Goal: Communication & Community: Share content

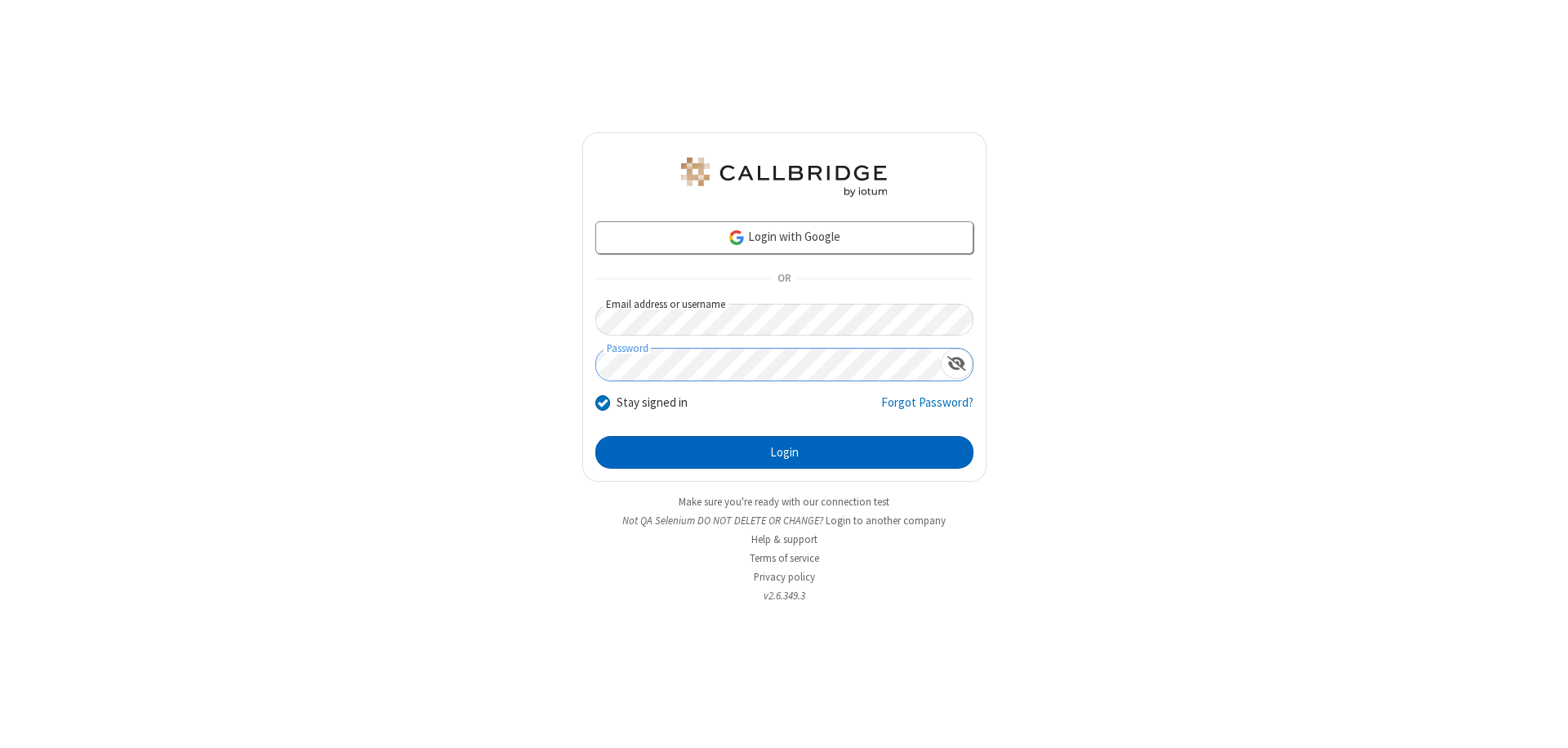
click at [784, 452] on button "Login" at bounding box center [784, 452] width 378 height 33
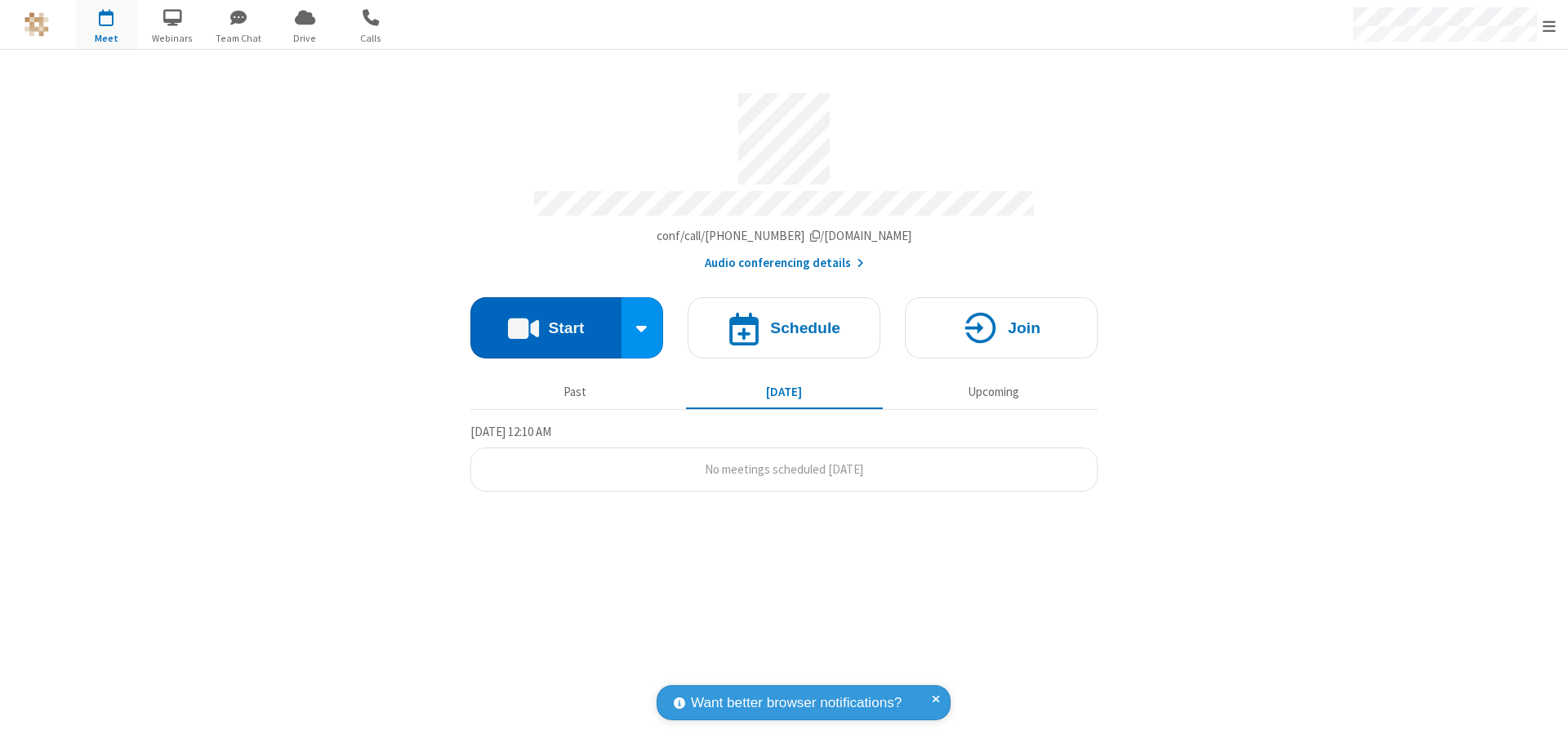
click at [545, 320] on button "Start" at bounding box center [546, 328] width 151 height 61
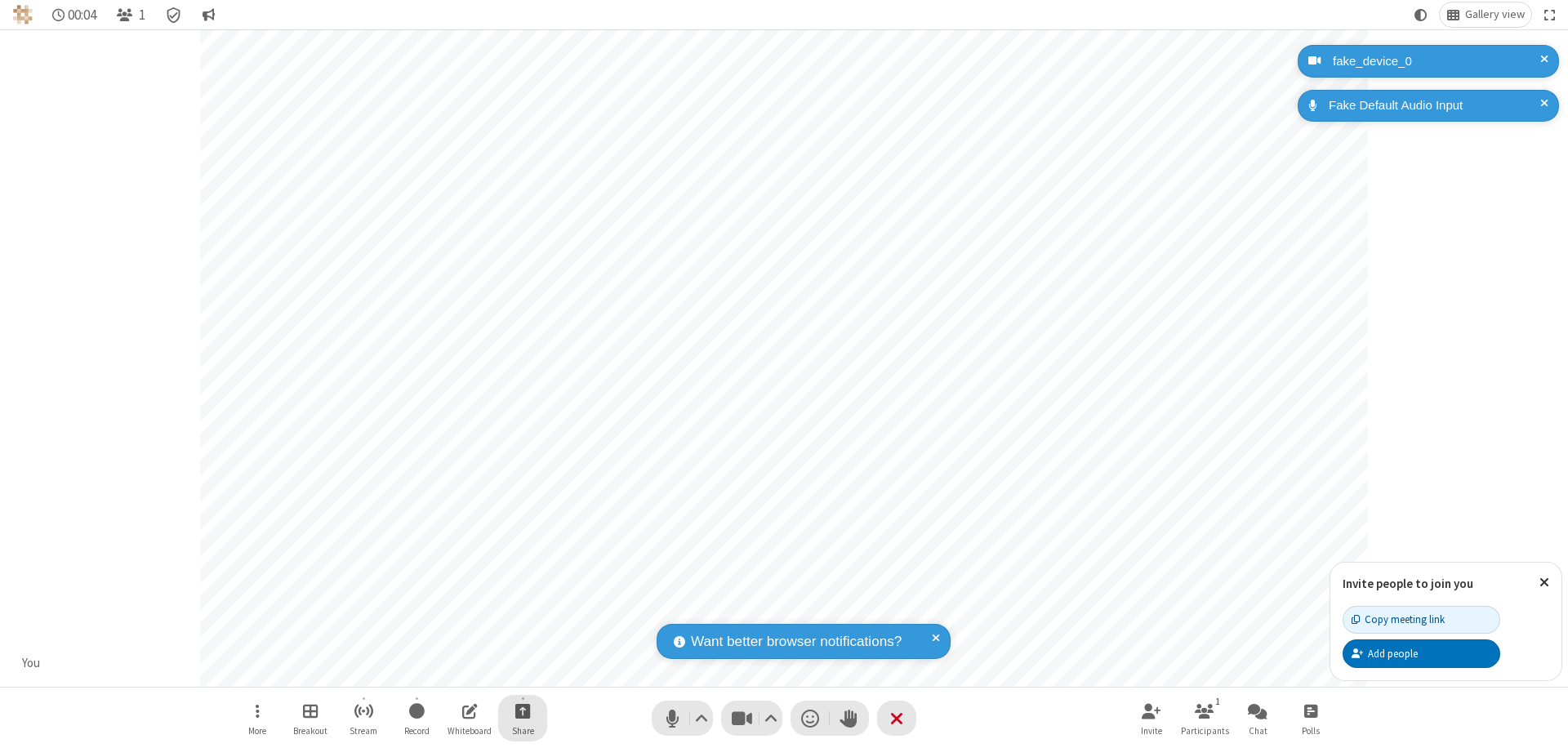
click at [523, 711] on span "Start sharing" at bounding box center [523, 711] width 16 height 20
click at [522, 611] on span "Share additional camera" at bounding box center [532, 614] width 121 height 14
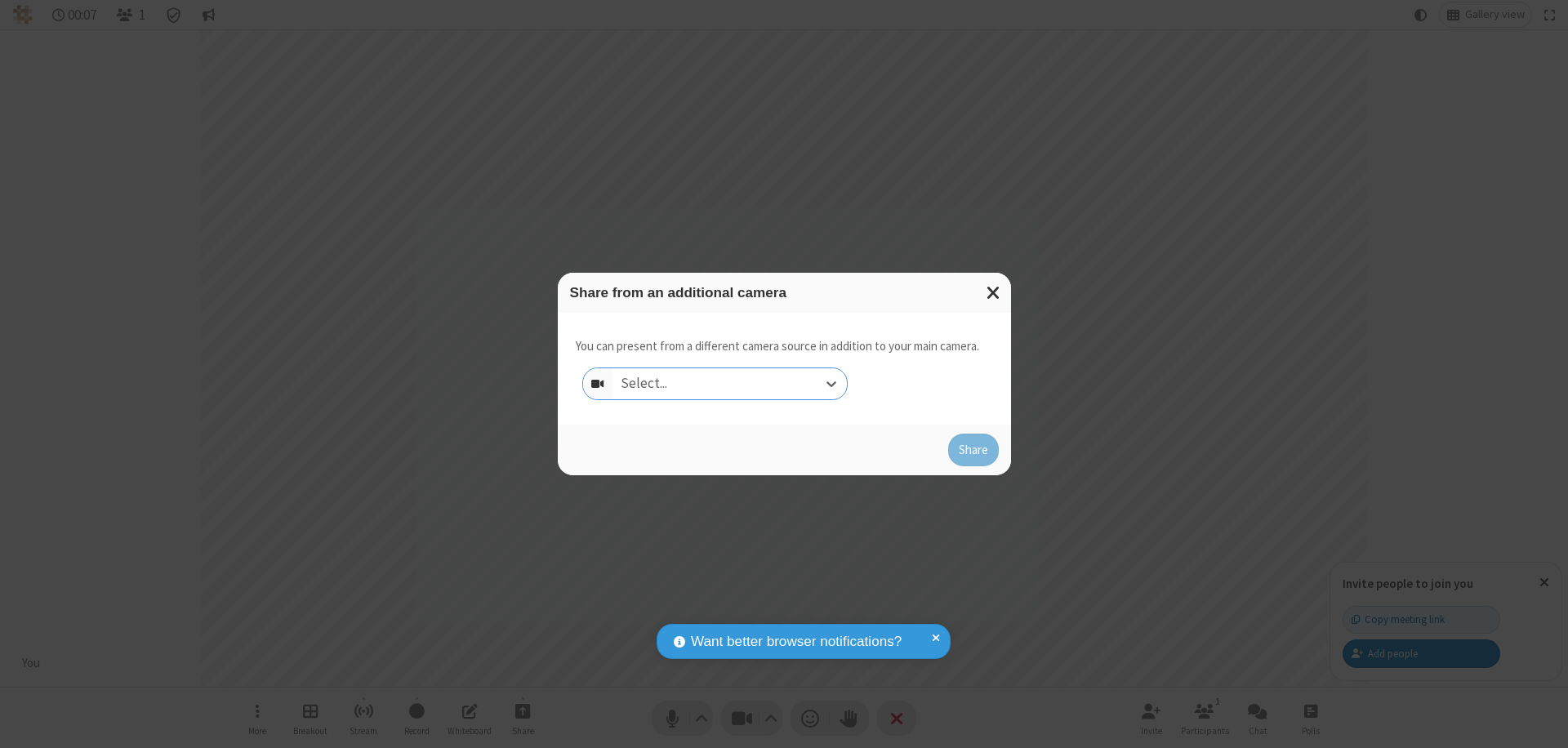
click at [729, 384] on div "Select..." at bounding box center [729, 383] width 234 height 31
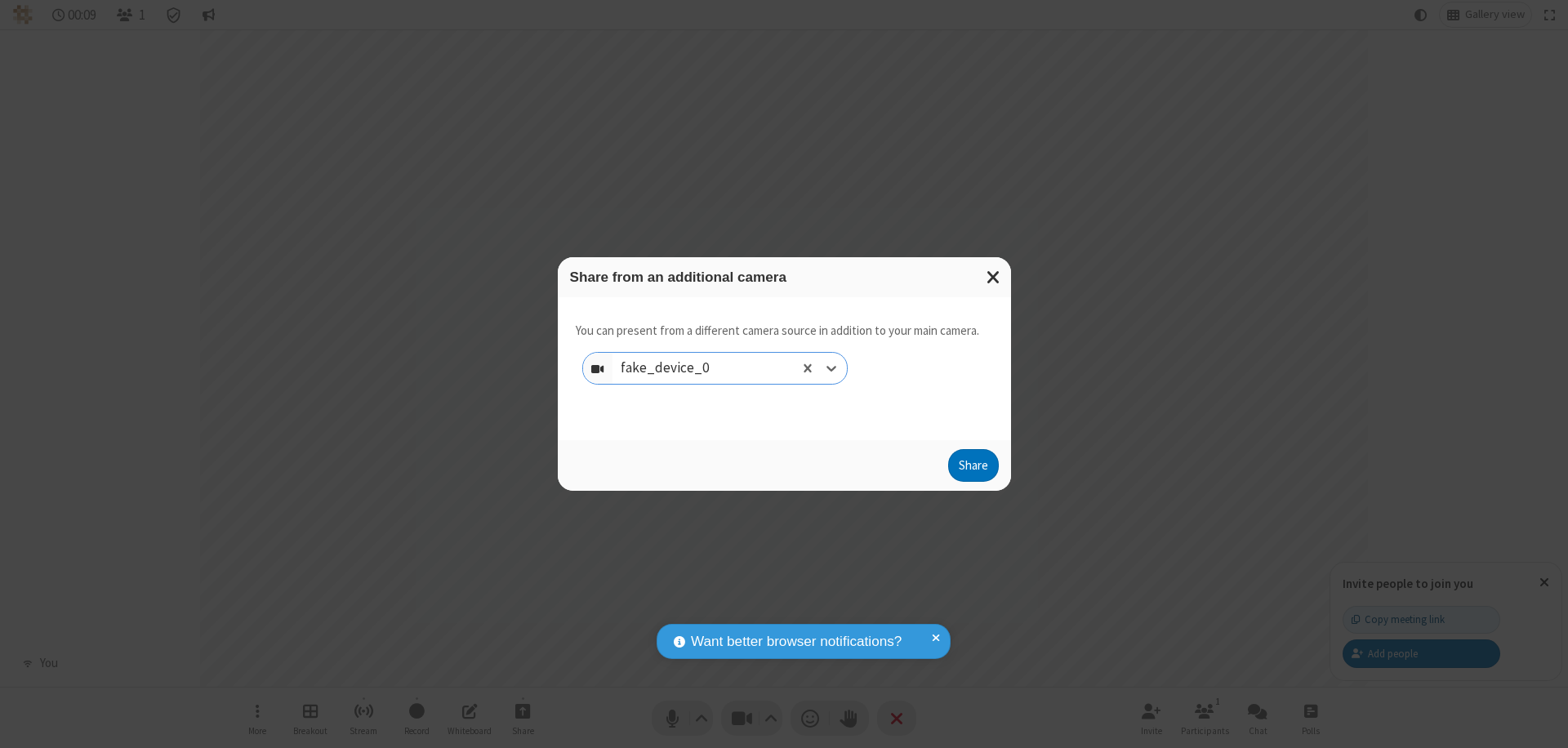
click at [973, 469] on button "Share" at bounding box center [973, 465] width 50 height 33
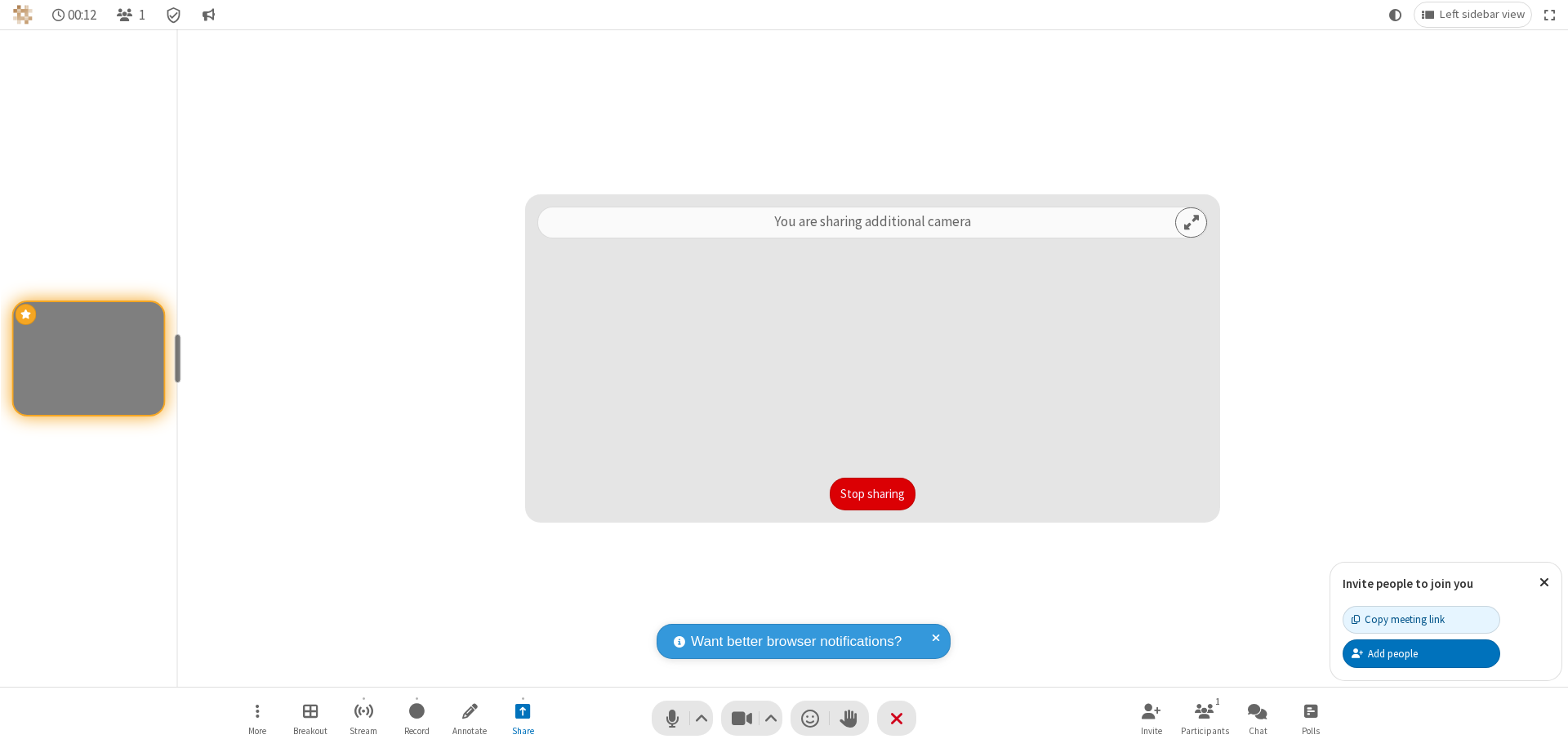
click at [872, 494] on button "Stop sharing" at bounding box center [872, 494] width 86 height 33
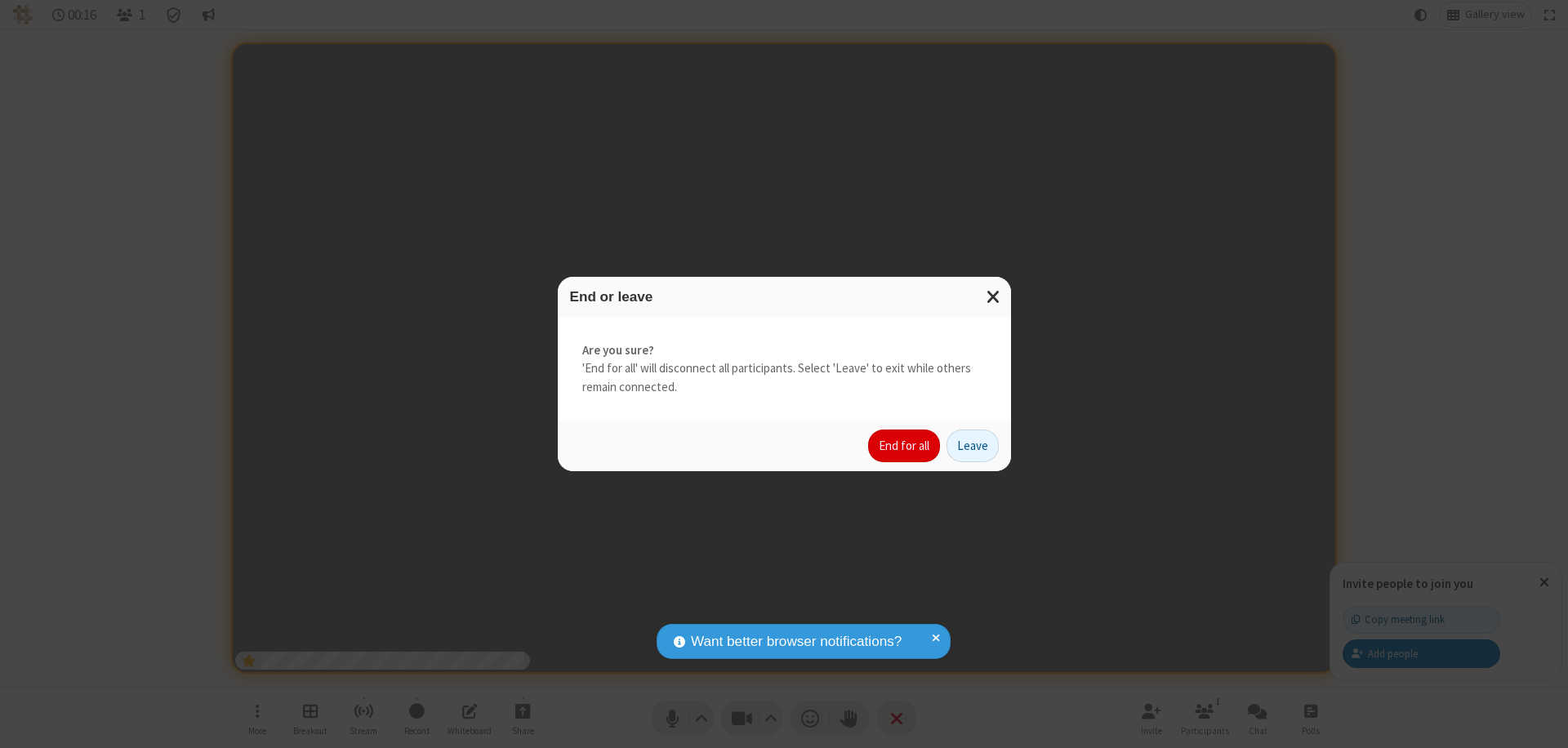
click at [905, 446] on button "End for all" at bounding box center [903, 446] width 72 height 33
